Goal: Book appointment/travel/reservation

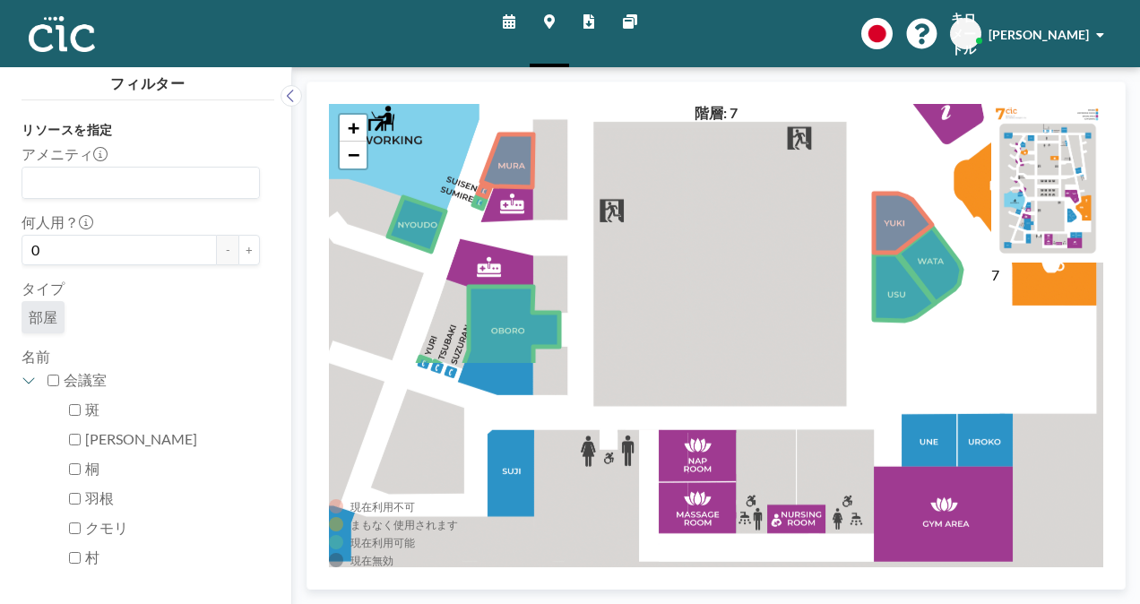
drag, startPoint x: 750, startPoint y: 520, endPoint x: 766, endPoint y: 250, distance: 270.3
click at [766, 250] on div "+ −" at bounding box center [716, 336] width 775 height 464
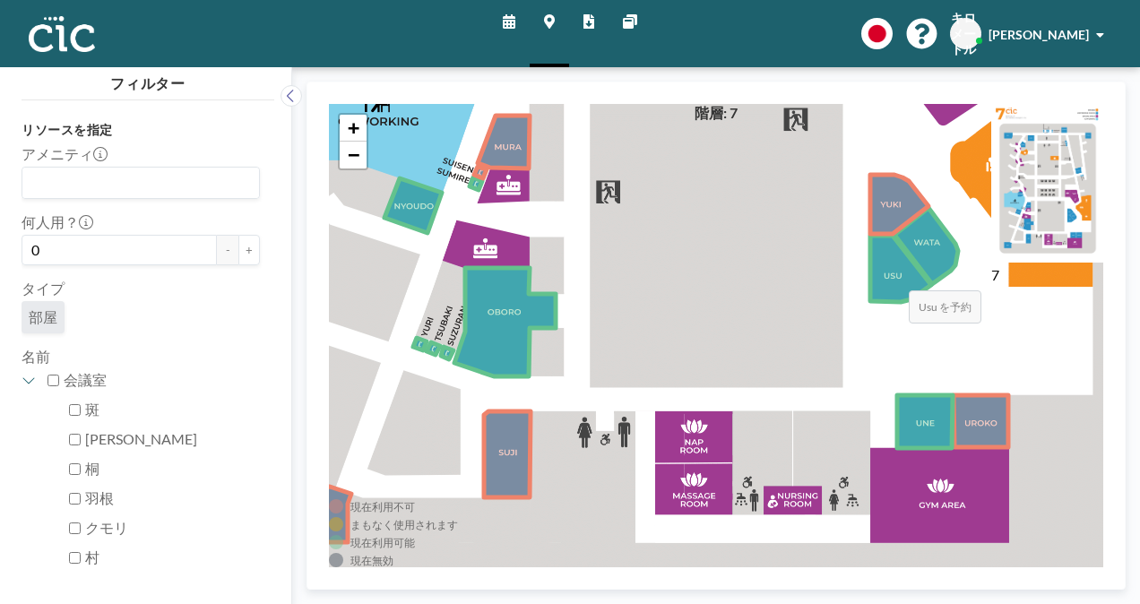
click at [891, 273] on icon at bounding box center [901, 269] width 61 height 66
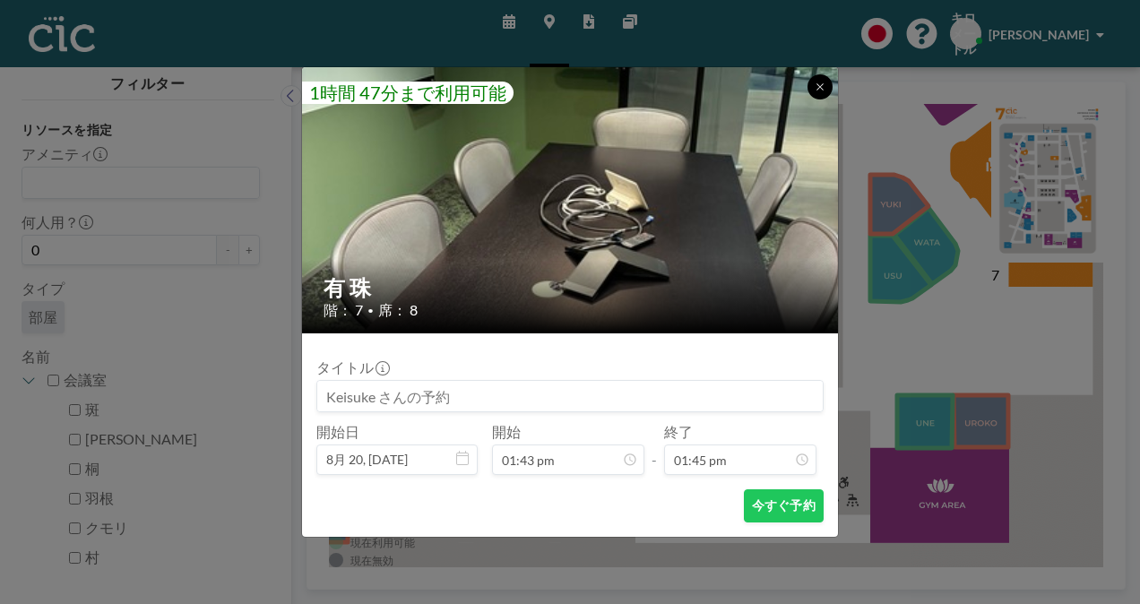
click at [821, 89] on icon at bounding box center [820, 86] width 6 height 6
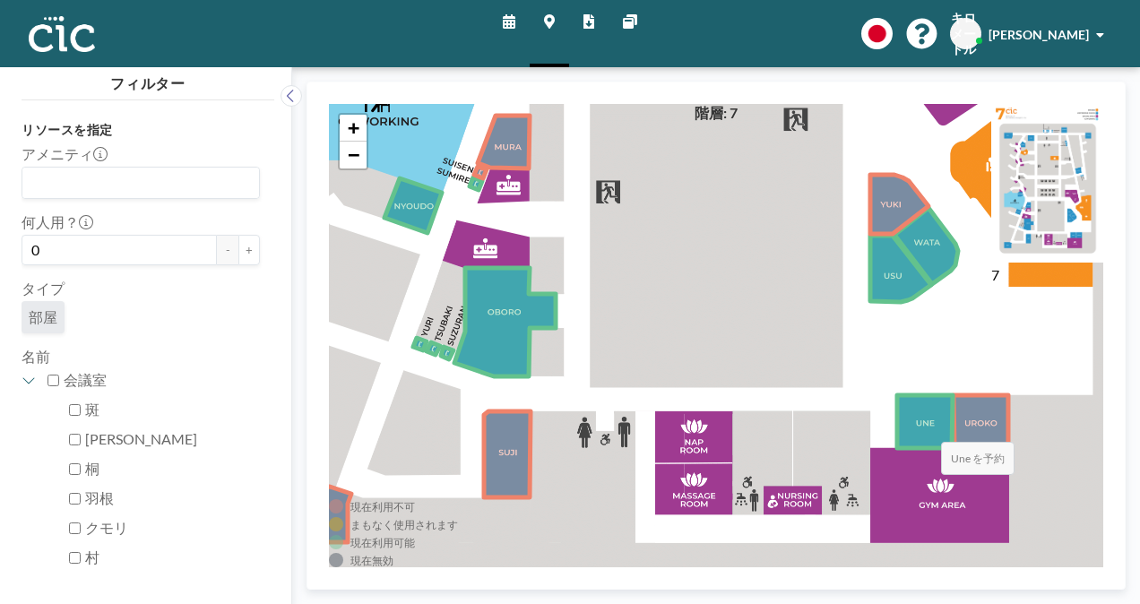
click at [923, 424] on icon at bounding box center [925, 421] width 56 height 53
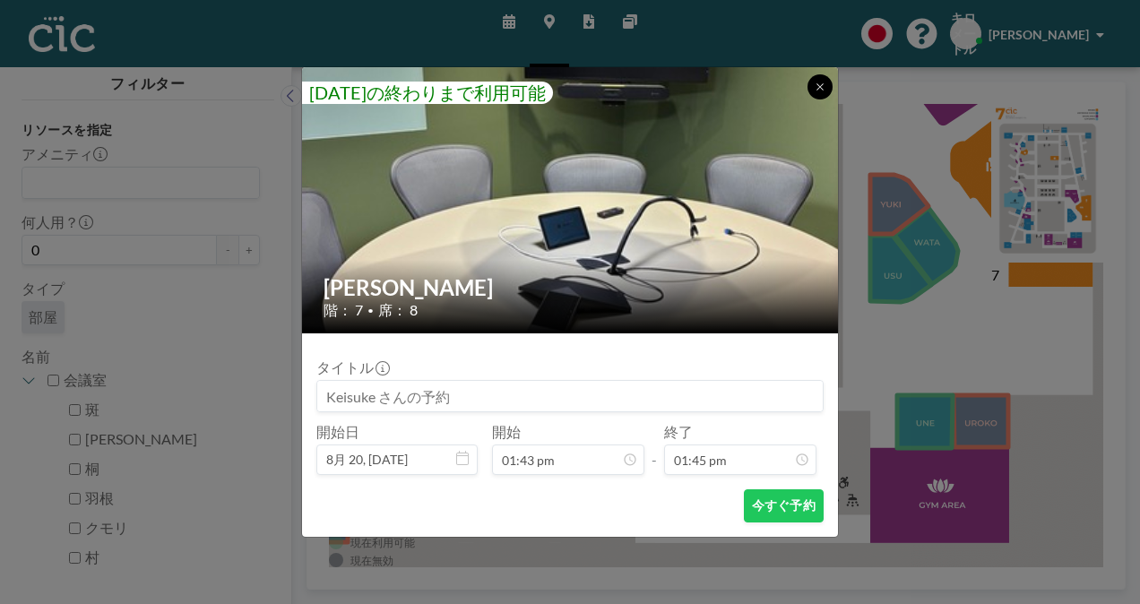
click at [812, 85] on button at bounding box center [820, 86] width 25 height 25
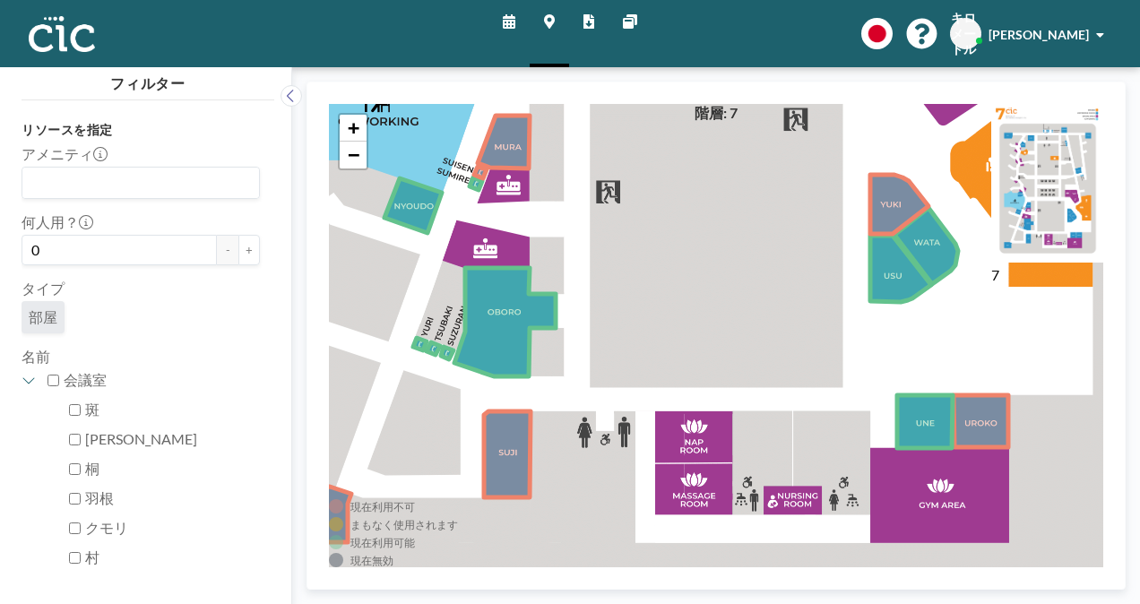
click at [995, 412] on div "7" at bounding box center [1048, 336] width 112 height 464
click at [985, 420] on icon at bounding box center [981, 421] width 55 height 52
click at [511, 33] on link "スケジュール" at bounding box center [509, 33] width 41 height 67
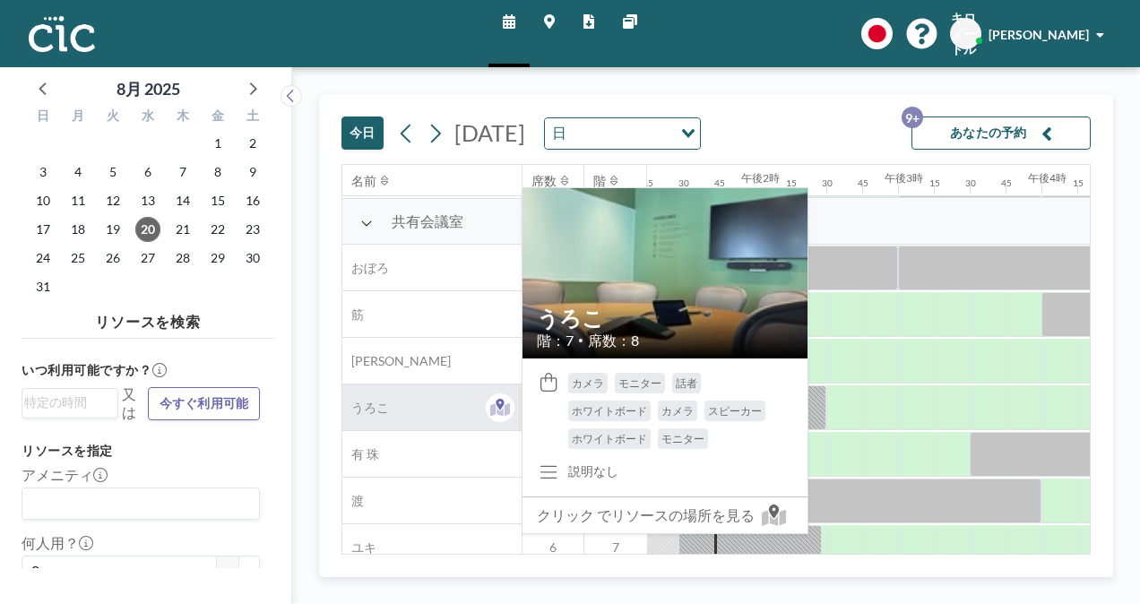
scroll to position [1325, 1901]
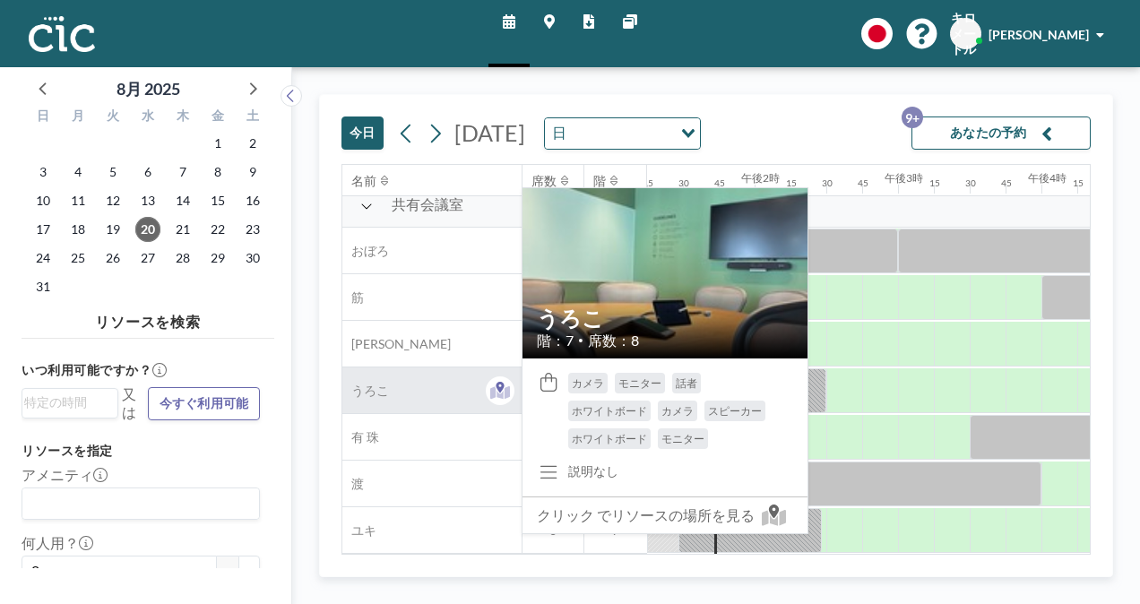
click at [419, 374] on div "うろこ" at bounding box center [431, 391] width 179 height 46
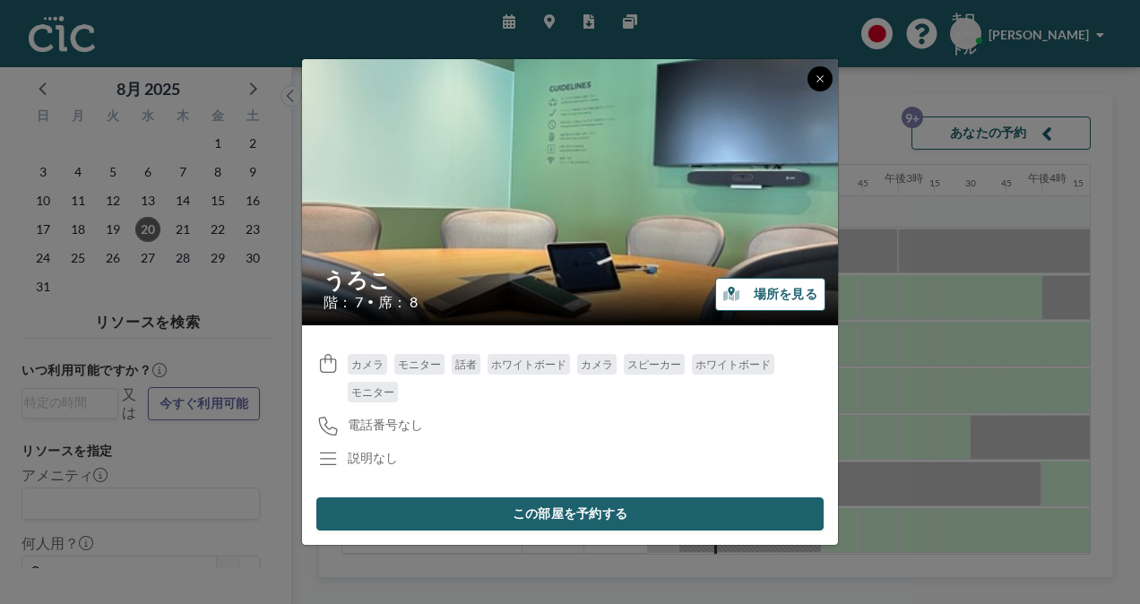
click at [819, 74] on icon at bounding box center [820, 79] width 11 height 11
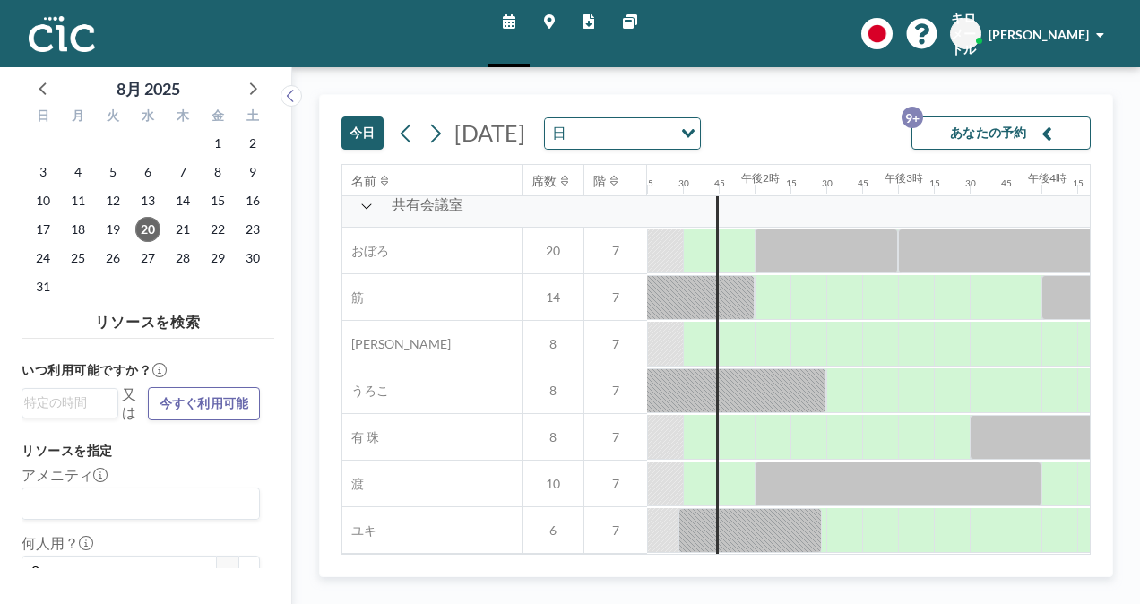
click at [549, 20] on icon at bounding box center [549, 21] width 11 height 14
